Goal: Information Seeking & Learning: Learn about a topic

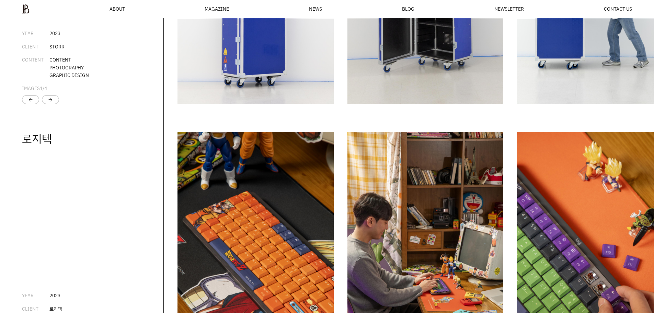
scroll to position [1399, 0]
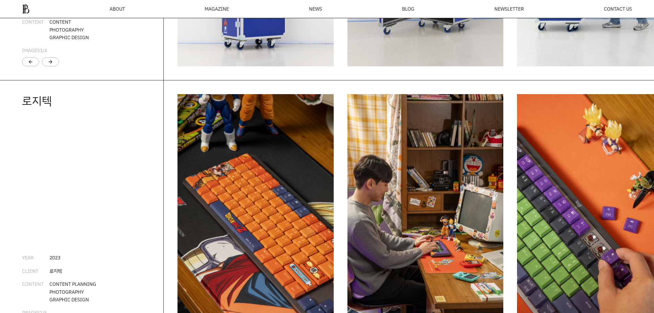
click at [258, 168] on img "1 / 6" at bounding box center [255, 211] width 156 height 234
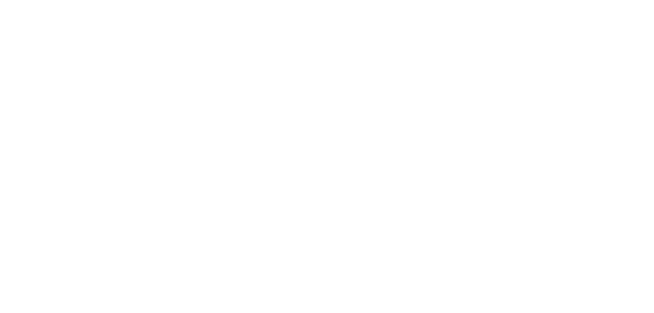
click at [0, 0] on html at bounding box center [0, 0] width 0 height 0
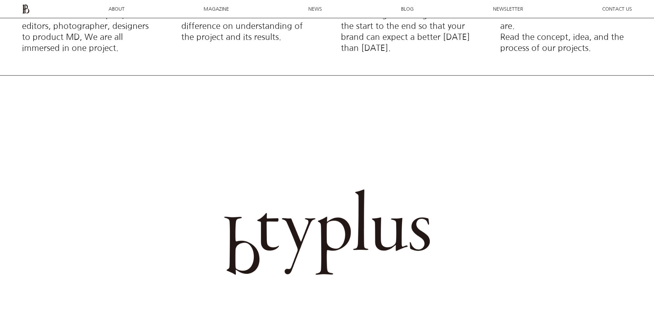
scroll to position [265, 0]
